Goal: Task Accomplishment & Management: Manage account settings

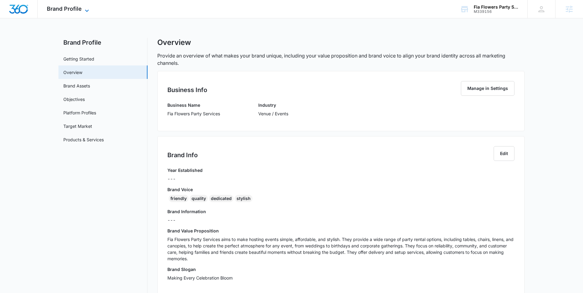
click at [76, 6] on span "Brand Profile" at bounding box center [64, 9] width 35 height 6
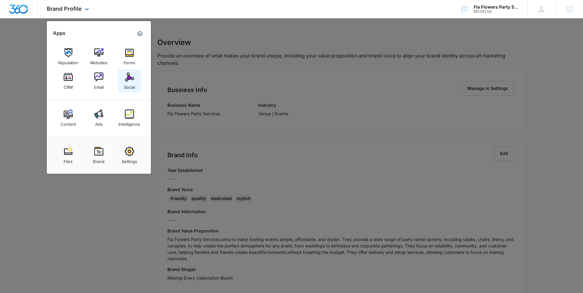
click at [127, 77] on img at bounding box center [129, 77] width 9 height 9
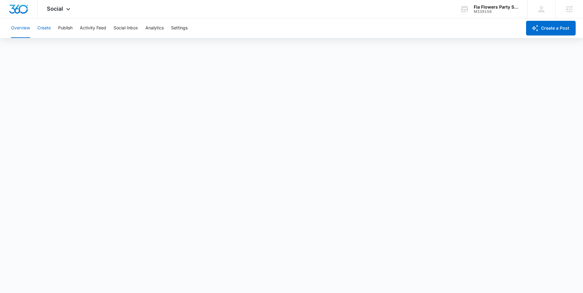
click at [43, 25] on button "Create" at bounding box center [43, 28] width 13 height 20
click at [58, 9] on span "Social" at bounding box center [55, 9] width 16 height 6
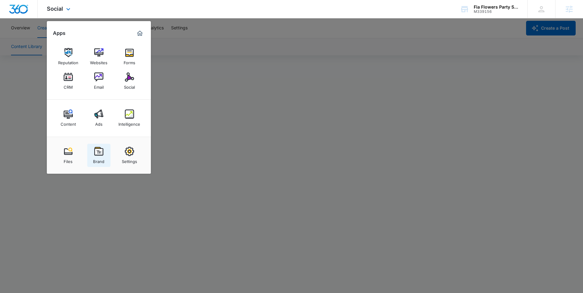
click at [93, 147] on link "Brand" at bounding box center [98, 155] width 23 height 23
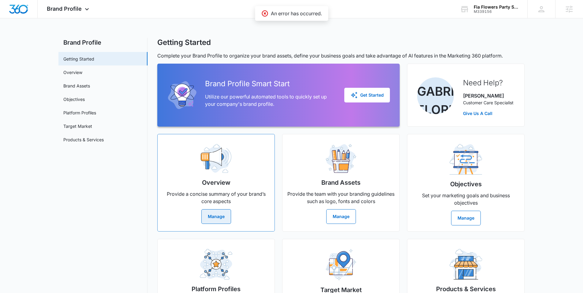
click at [225, 219] on button "Manage" at bounding box center [216, 216] width 30 height 15
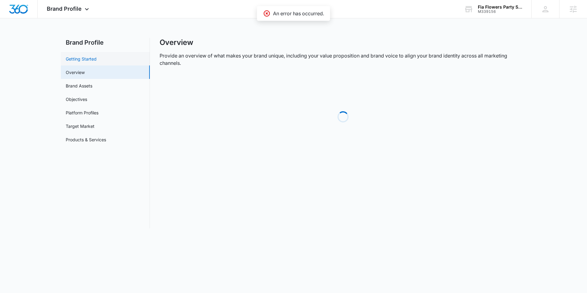
click at [97, 59] on link "Getting Started" at bounding box center [81, 59] width 31 height 6
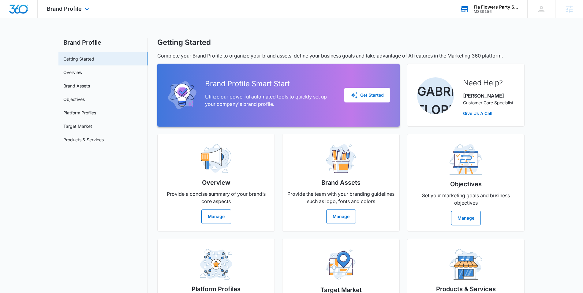
click at [494, 14] on div "Fia Flowers Party Services M339156 Your Accounts View All" at bounding box center [489, 9] width 76 height 18
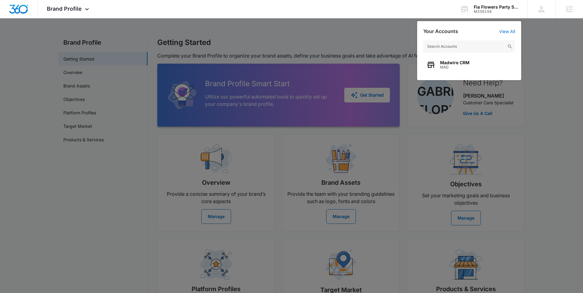
click at [549, 113] on div at bounding box center [291, 146] width 583 height 293
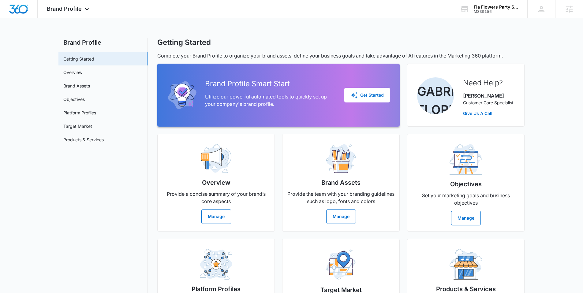
click at [520, 60] on div "Getting Started Complete your Brand Profile to organize your brand assets, defi…" at bounding box center [340, 187] width 367 height 299
